Goal: Information Seeking & Learning: Learn about a topic

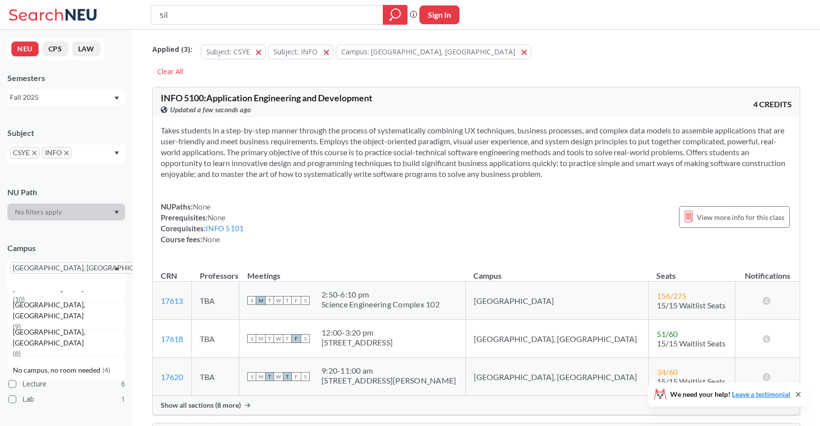
scroll to position [183, 0]
type input "sil"
click at [93, 271] on div "[GEOGRAPHIC_DATA], [GEOGRAPHIC_DATA]" at bounding box center [66, 276] width 118 height 32
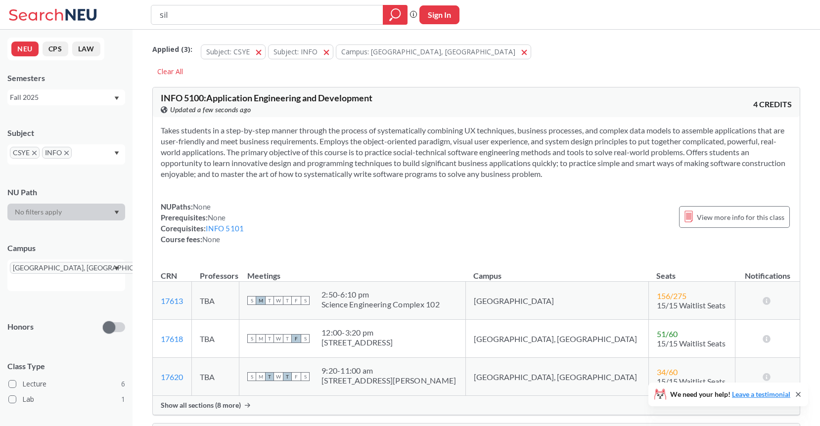
click at [39, 277] on input "text" at bounding box center [24, 283] width 29 height 12
type input "sil"
click at [40, 293] on span "[GEOGRAPHIC_DATA], [GEOGRAPHIC_DATA]" at bounding box center [69, 300] width 112 height 22
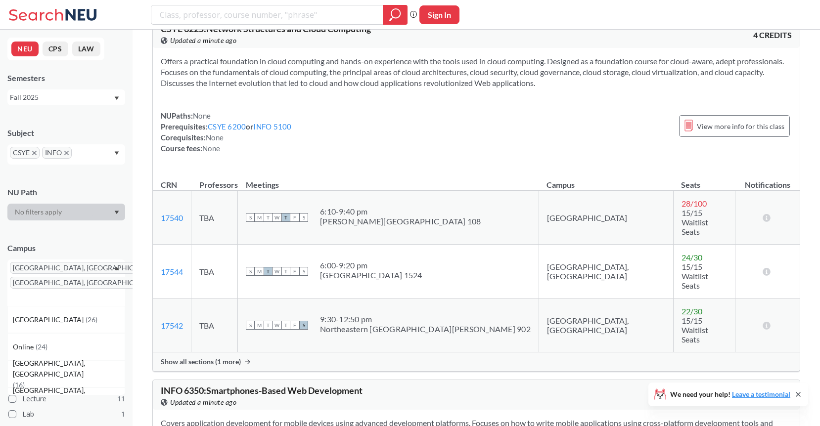
scroll to position [2494, 0]
click at [232, 357] on span "Show all sections (1 more)" at bounding box center [201, 361] width 80 height 9
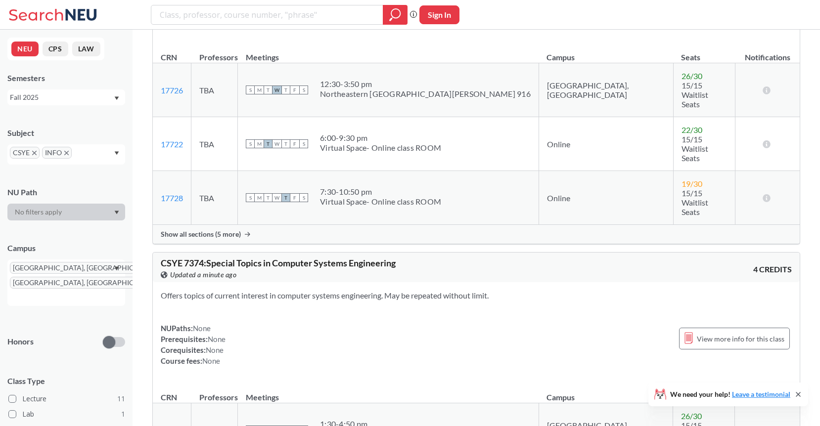
scroll to position [3294, 0]
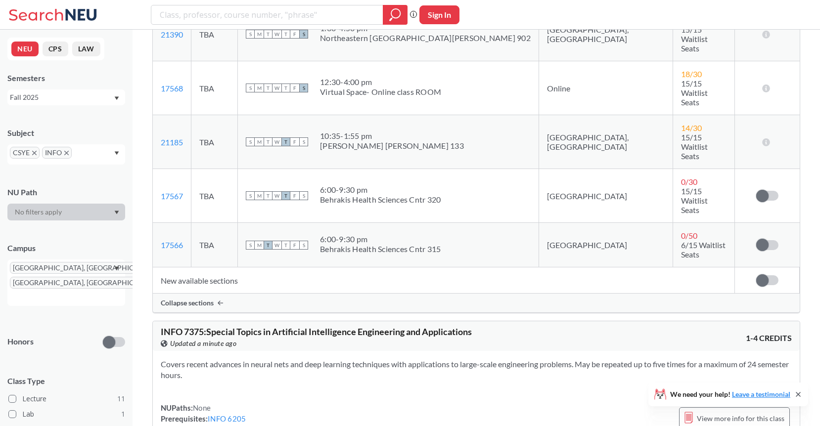
scroll to position [3680, 0]
